Goal: Task Accomplishment & Management: Manage account settings

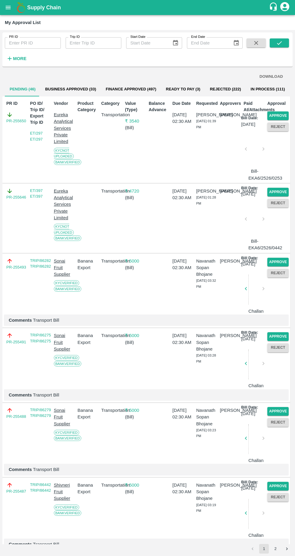
click at [279, 115] on button "Approve" at bounding box center [277, 116] width 21 height 9
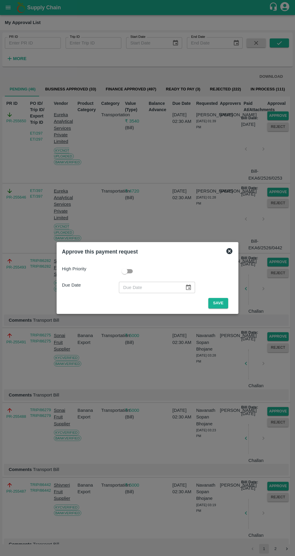
click at [215, 307] on button "Save" at bounding box center [218, 303] width 20 height 11
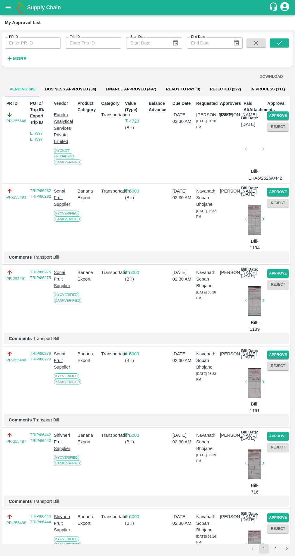
click at [276, 115] on button "Approve" at bounding box center [277, 116] width 21 height 9
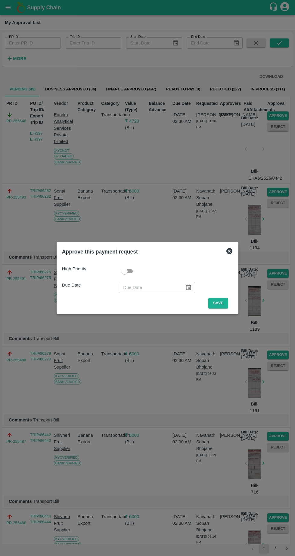
click at [223, 304] on button "Save" at bounding box center [218, 303] width 20 height 11
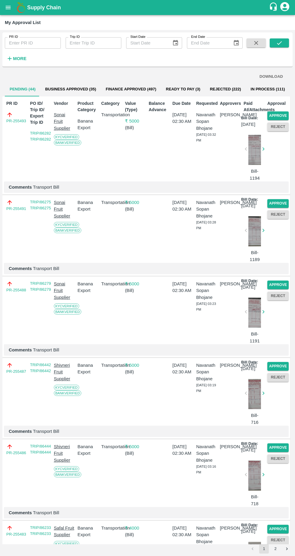
click at [278, 117] on button "Approve" at bounding box center [277, 116] width 21 height 9
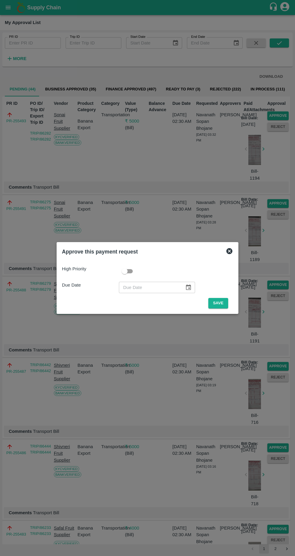
click at [217, 303] on button "Save" at bounding box center [218, 303] width 20 height 11
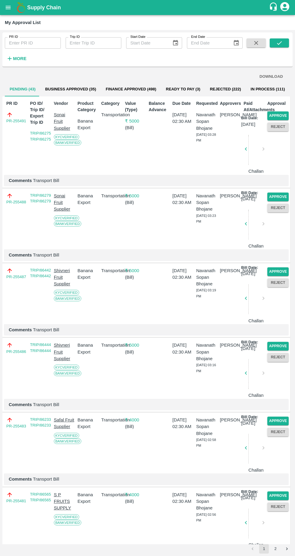
click at [278, 114] on button "Approve" at bounding box center [277, 116] width 21 height 9
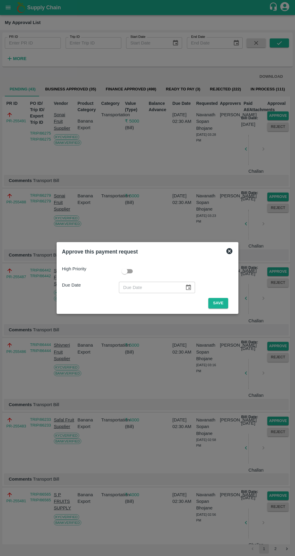
click at [219, 307] on button "Save" at bounding box center [218, 303] width 20 height 11
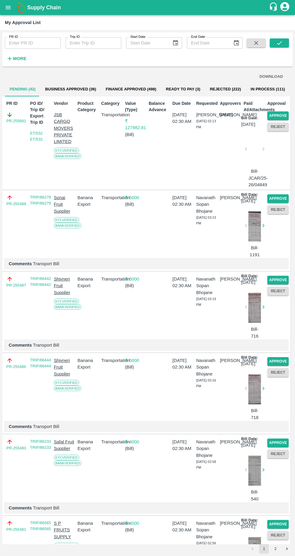
click at [280, 116] on button "Approve" at bounding box center [277, 116] width 21 height 9
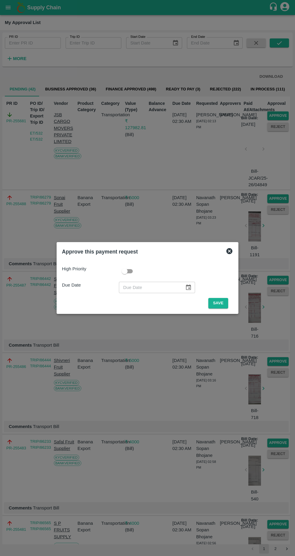
click at [224, 307] on button "Save" at bounding box center [218, 303] width 20 height 11
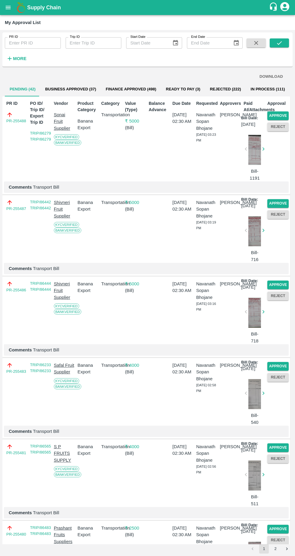
click at [277, 115] on button "Approve" at bounding box center [277, 116] width 21 height 9
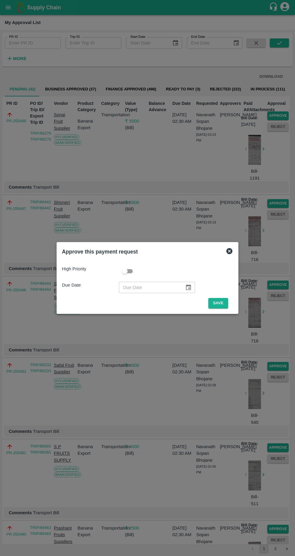
click at [219, 303] on button "Save" at bounding box center [218, 303] width 20 height 11
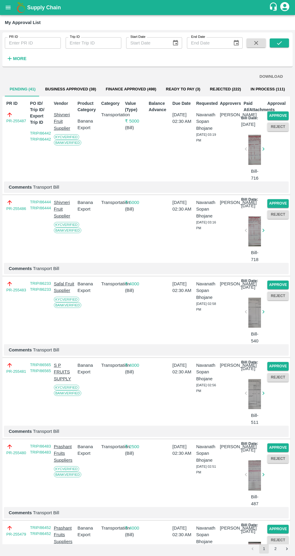
click at [281, 112] on button "Approve" at bounding box center [277, 116] width 21 height 9
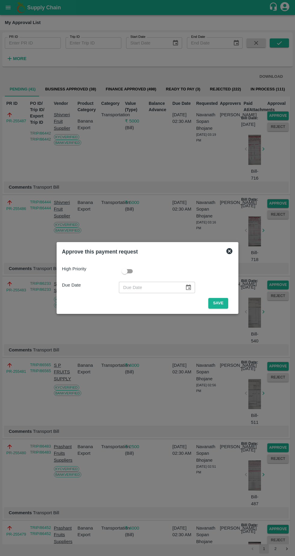
click at [219, 303] on button "Save" at bounding box center [218, 303] width 20 height 11
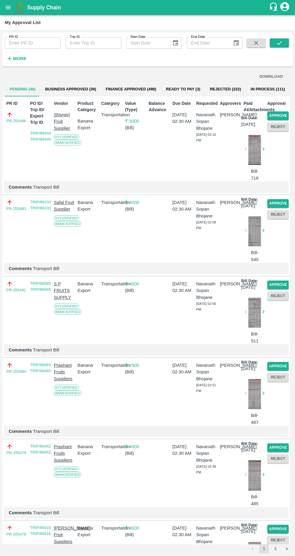
click at [282, 114] on button "Approve" at bounding box center [277, 116] width 21 height 9
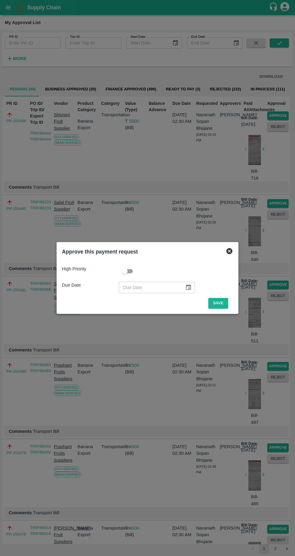
click at [220, 301] on button "Save" at bounding box center [218, 303] width 20 height 11
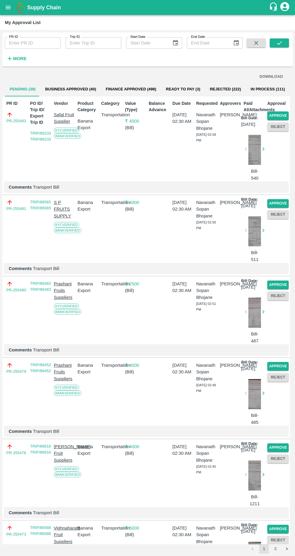
click at [279, 115] on button "Approve" at bounding box center [277, 116] width 21 height 9
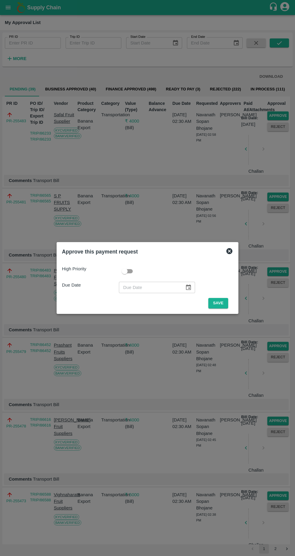
click at [220, 304] on button "Save" at bounding box center [218, 303] width 20 height 11
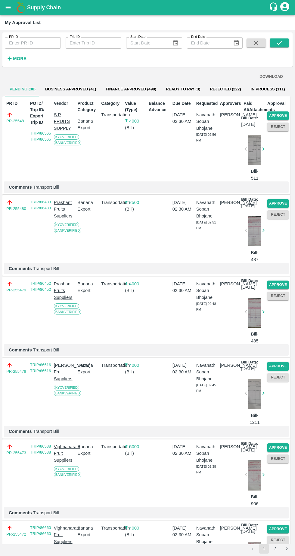
click at [277, 113] on button "Approve" at bounding box center [277, 116] width 21 height 9
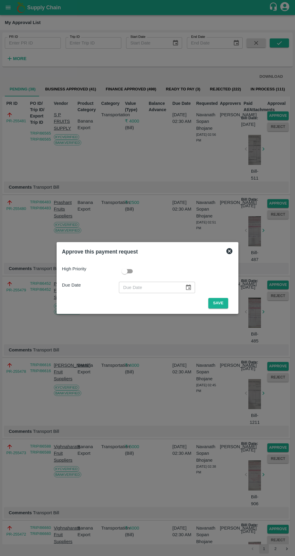
click at [221, 304] on button "Save" at bounding box center [218, 303] width 20 height 11
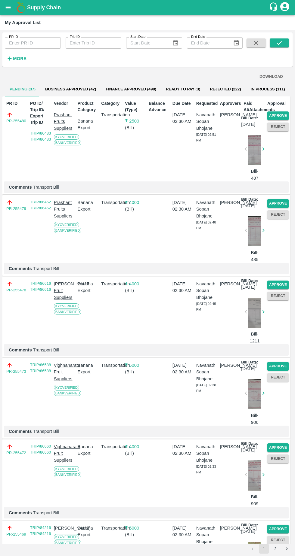
click at [279, 115] on button "Approve" at bounding box center [277, 116] width 21 height 9
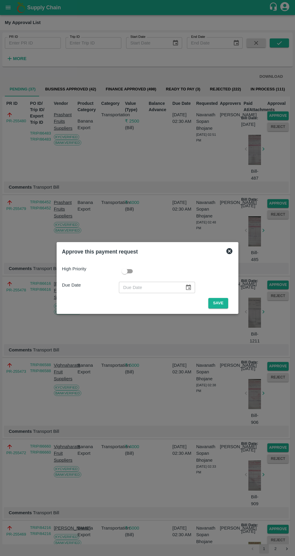
click at [221, 301] on button "Save" at bounding box center [218, 303] width 20 height 11
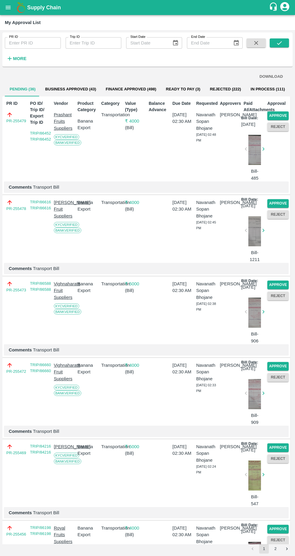
click at [283, 115] on button "Approve" at bounding box center [277, 116] width 21 height 9
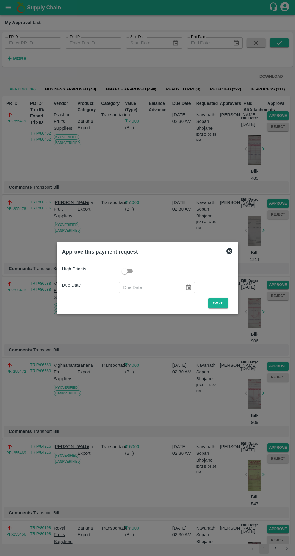
click at [226, 309] on div "High Priority Due Date ​ Save" at bounding box center [148, 284] width 176 height 53
click at [219, 303] on button "Save" at bounding box center [218, 303] width 20 height 11
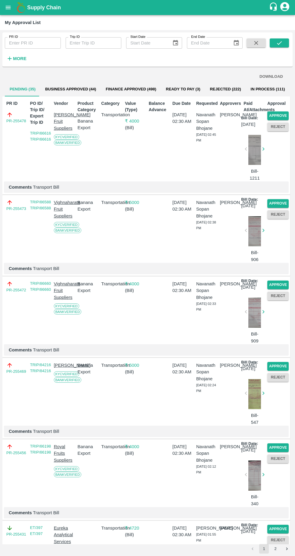
click at [281, 115] on button "Approve" at bounding box center [277, 116] width 21 height 9
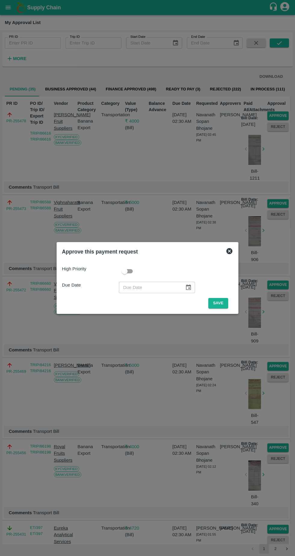
click at [223, 302] on button "Save" at bounding box center [218, 303] width 20 height 11
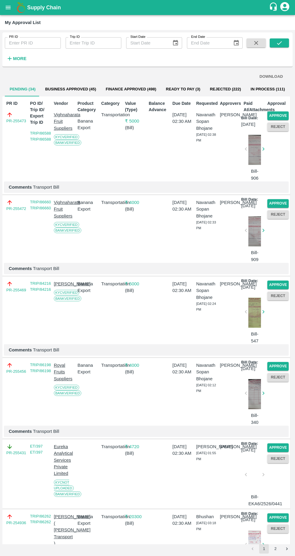
click at [283, 114] on button "Approve" at bounding box center [277, 116] width 21 height 9
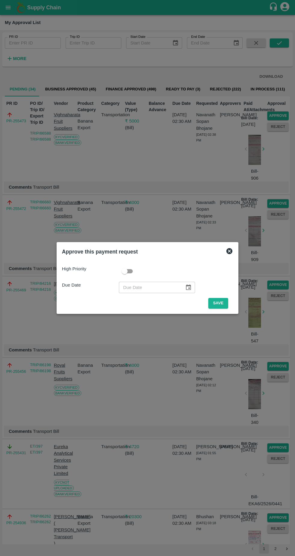
click at [219, 303] on button "Save" at bounding box center [218, 303] width 20 height 11
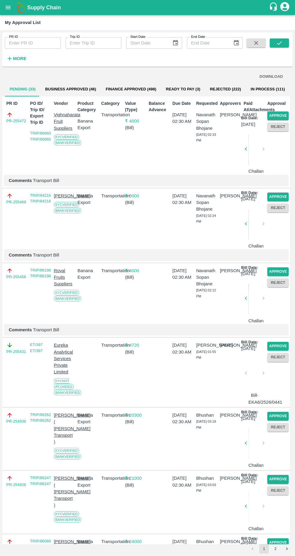
click at [284, 112] on button "Approve" at bounding box center [277, 116] width 21 height 9
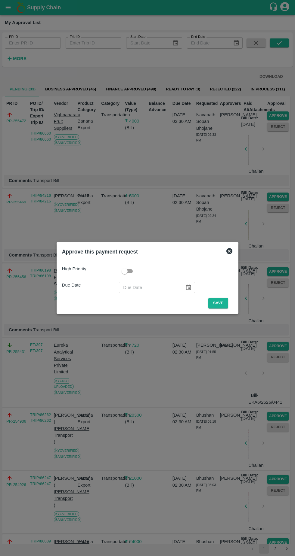
click at [221, 303] on button "Save" at bounding box center [218, 303] width 20 height 11
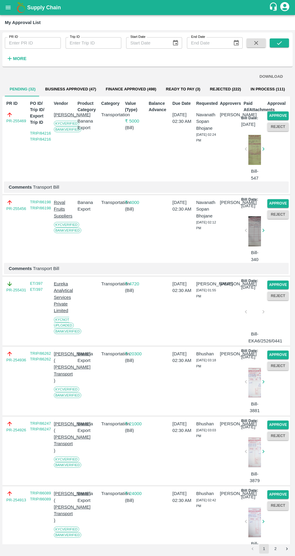
click at [280, 114] on button "Approve" at bounding box center [277, 116] width 21 height 9
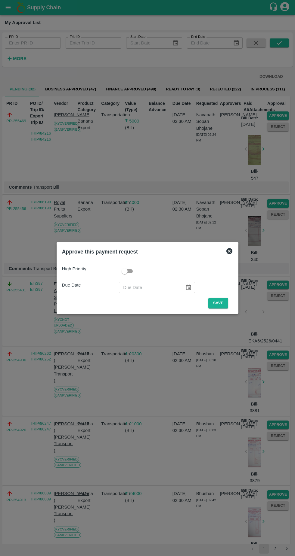
click at [227, 304] on button "Save" at bounding box center [218, 303] width 20 height 11
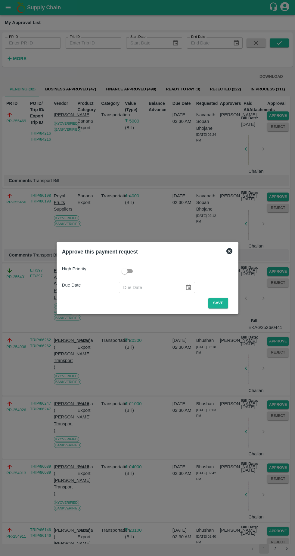
click at [218, 302] on button "Save" at bounding box center [218, 303] width 20 height 11
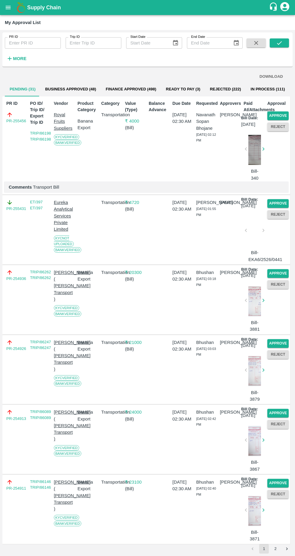
click at [278, 114] on button "Approve" at bounding box center [277, 116] width 21 height 9
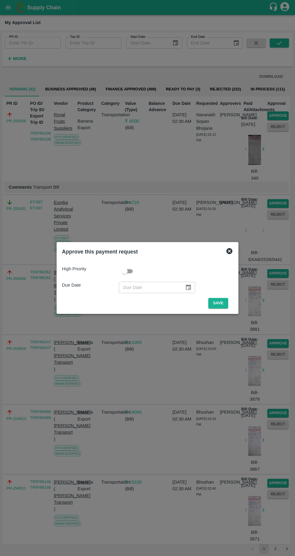
click at [219, 305] on button "Save" at bounding box center [218, 303] width 20 height 11
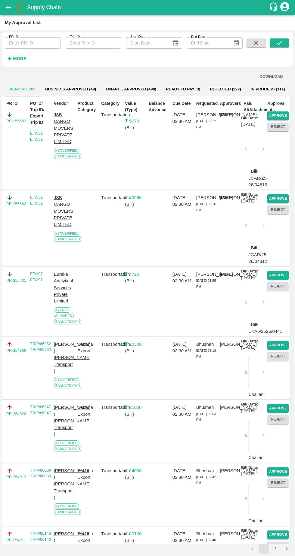
click at [282, 116] on button "Approve" at bounding box center [277, 116] width 21 height 9
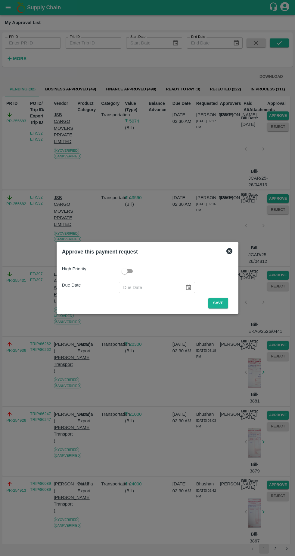
click at [218, 301] on button "Save" at bounding box center [218, 303] width 20 height 11
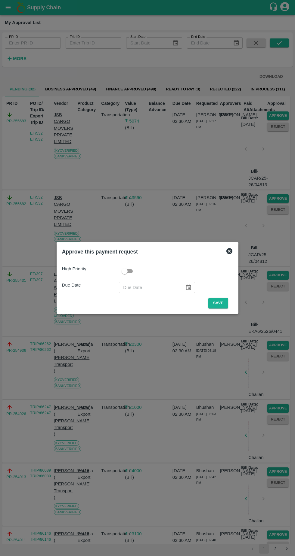
click at [216, 302] on button "Save" at bounding box center [218, 303] width 20 height 11
